Goal: Task Accomplishment & Management: Manage account settings

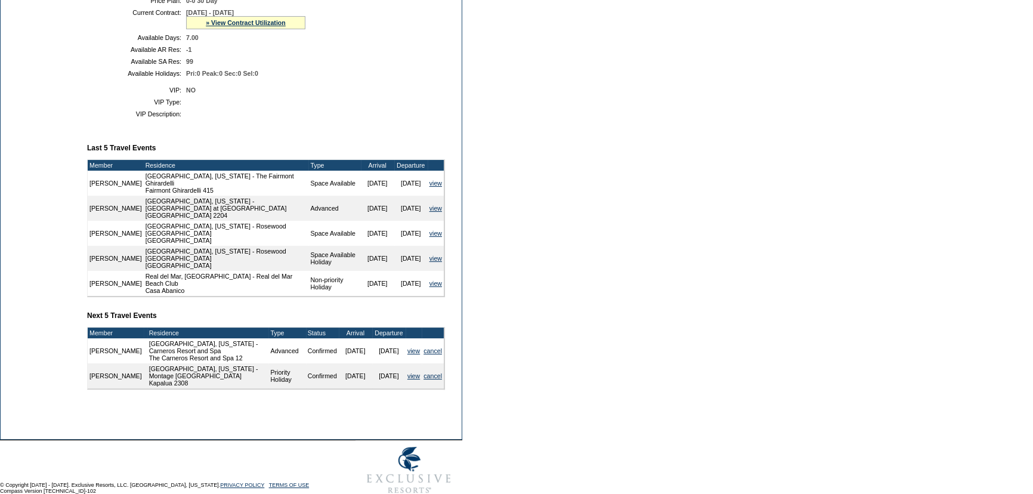
scroll to position [325, 0]
click at [409, 354] on link "view" at bounding box center [413, 349] width 13 height 7
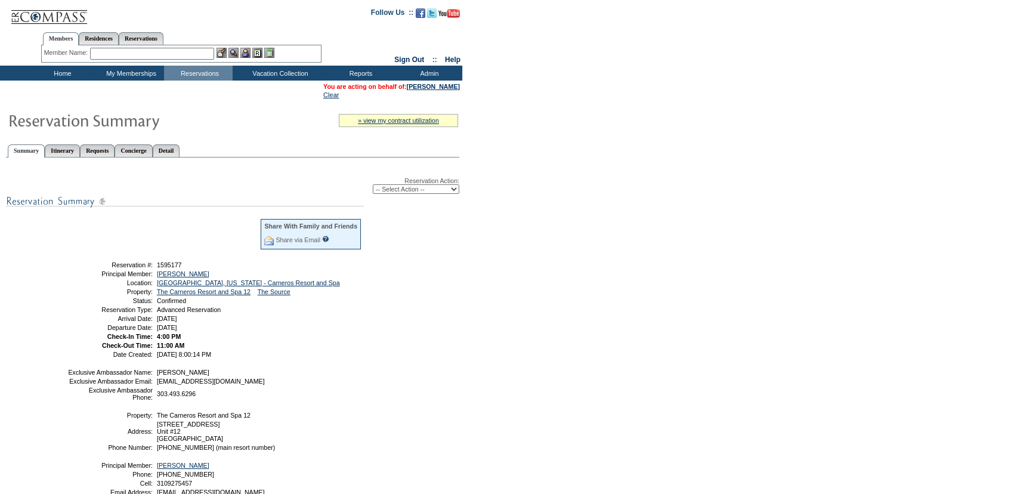
click at [423, 190] on select "-- Select Action -- Modify Reservation Dates Modify Reservation Cost Modify Occ…" at bounding box center [416, 189] width 86 height 10
select select "ChangeDates"
click at [373, 185] on select "-- Select Action -- Modify Reservation Dates Modify Reservation Cost Modify Occ…" at bounding box center [416, 189] width 86 height 10
